Goal: Find specific page/section

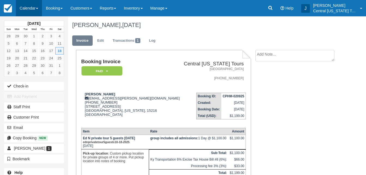
click at [38, 8] on span at bounding box center [37, 8] width 2 height 1
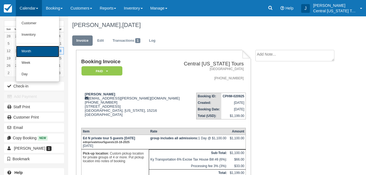
click at [30, 52] on link "Month" at bounding box center [37, 51] width 43 height 11
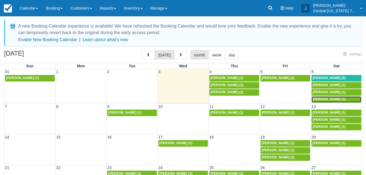
click at [334, 99] on span "[PERSON_NAME] (1)" at bounding box center [329, 99] width 33 height 4
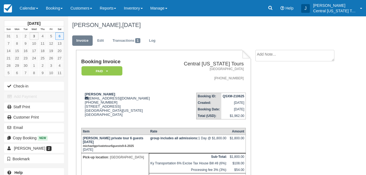
scroll to position [49, 0]
